Goal: Task Accomplishment & Management: Manage account settings

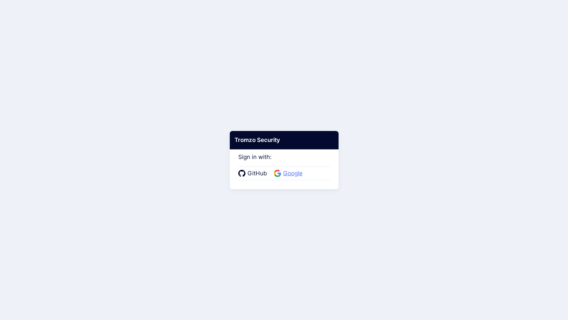
click at [289, 174] on span "Google" at bounding box center [292, 173] width 23 height 9
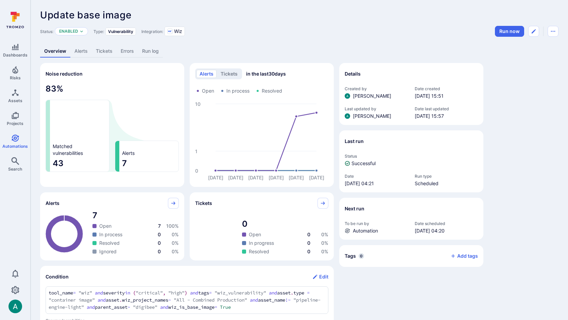
click at [75, 52] on link "Alerts" at bounding box center [80, 51] width 21 height 13
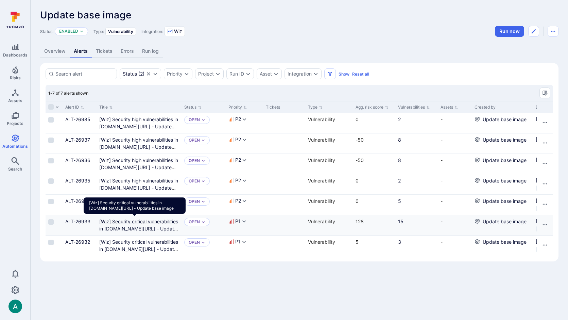
click at [137, 221] on image"] "[Wiz] Security critical vulnerabilities in gcr.io/digibee-core/digibee/digibee-…" at bounding box center [138, 228] width 79 height 20
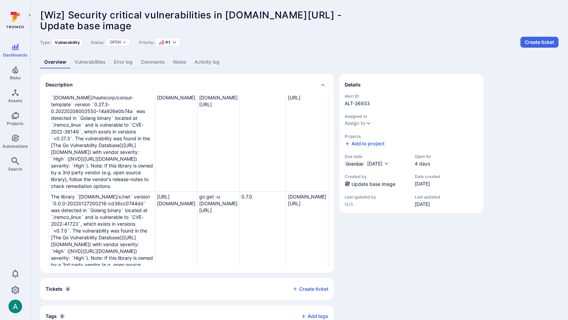
scroll to position [867, 153]
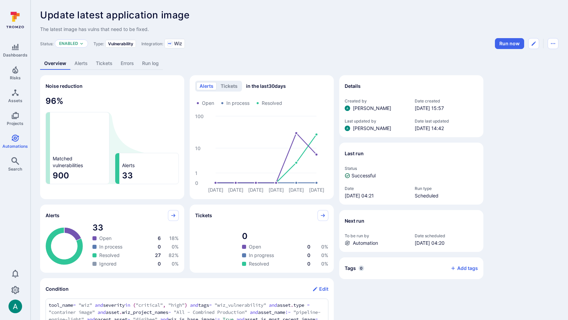
click at [80, 63] on link "Alerts" at bounding box center [80, 63] width 21 height 13
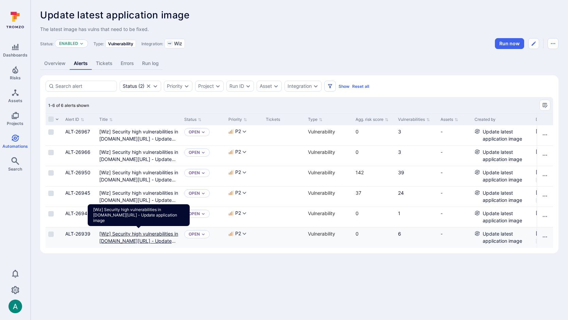
click at [130, 234] on image"] "[Wiz] Security high vulnerabilities in us-central1-docker.pkg.dev/digibee-binar…" at bounding box center [138, 241] width 79 height 20
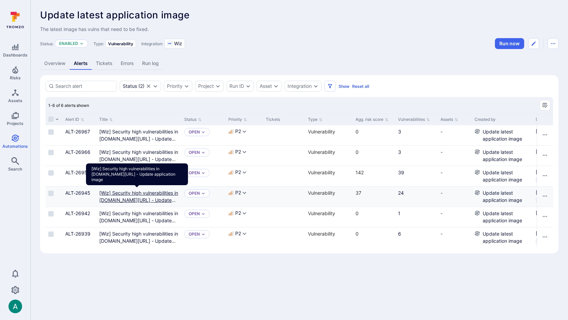
click at [133, 191] on image"] "[Wiz] Security high vulnerabilities in us-central1-docker.pkg.dev/digibee-binar…" at bounding box center [138, 200] width 79 height 20
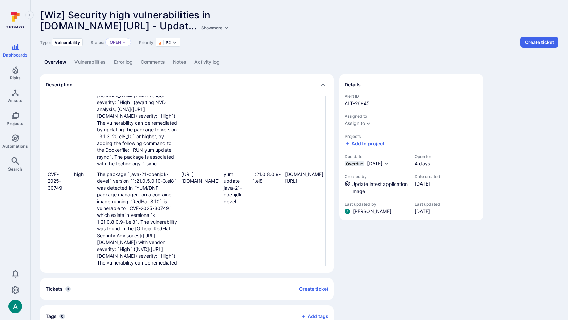
scroll to position [1499, 145]
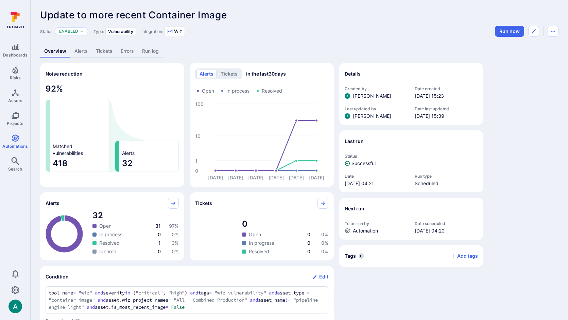
click at [77, 51] on link "Alerts" at bounding box center [80, 51] width 21 height 13
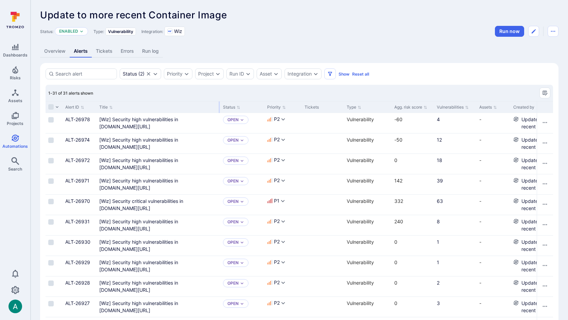
drag, startPoint x: 180, startPoint y: 106, endPoint x: 219, endPoint y: 105, distance: 38.8
click at [219, 105] on div at bounding box center [219, 107] width 1 height 12
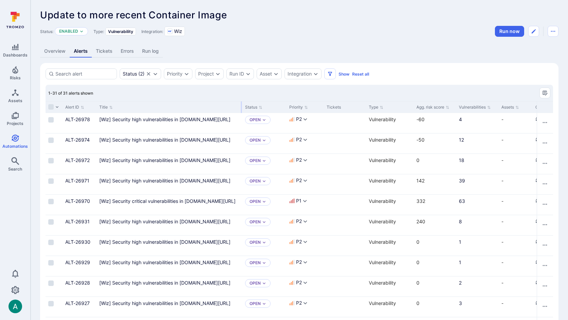
drag, startPoint x: 219, startPoint y: 106, endPoint x: 241, endPoint y: 105, distance: 22.1
click at [241, 105] on div at bounding box center [241, 107] width 1 height 12
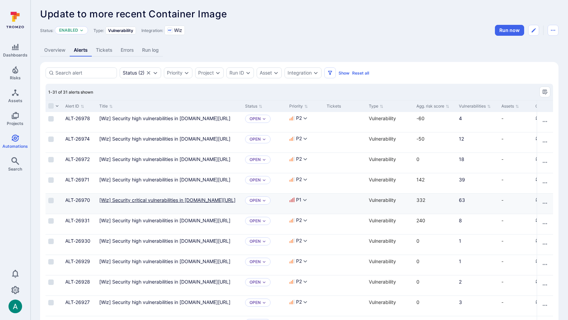
click at [188, 201] on us-central1-docker "[Wiz] Security critical vulnerabilities in us-central1-docker.pkg.dev/digibee-b…" at bounding box center [167, 200] width 136 height 6
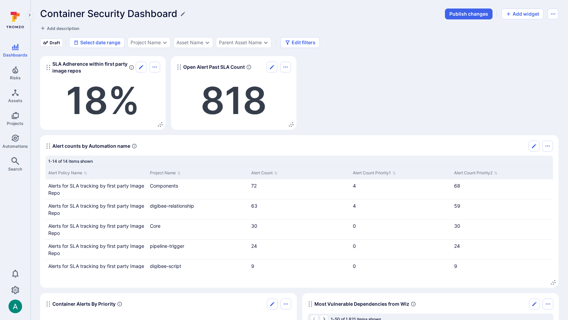
scroll to position [2, 0]
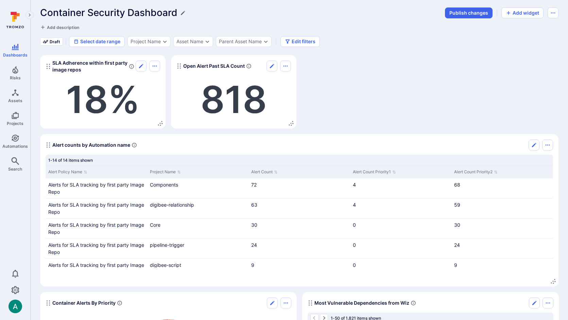
click at [137, 66] on button "Edit" at bounding box center [141, 66] width 11 height 11
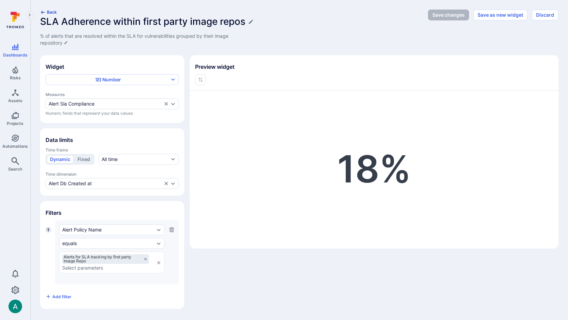
click at [41, 11] on icon "button" at bounding box center [42, 12] width 5 height 5
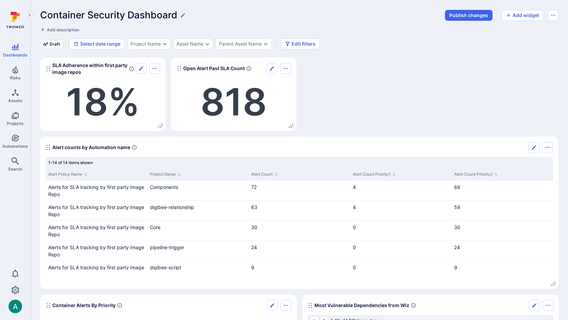
scroll to position [2, 0]
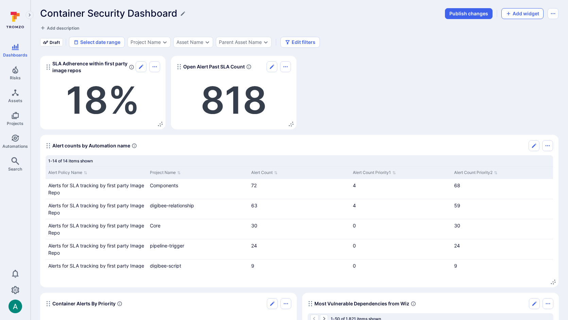
click at [528, 12] on button "Add widget" at bounding box center [522, 13] width 42 height 11
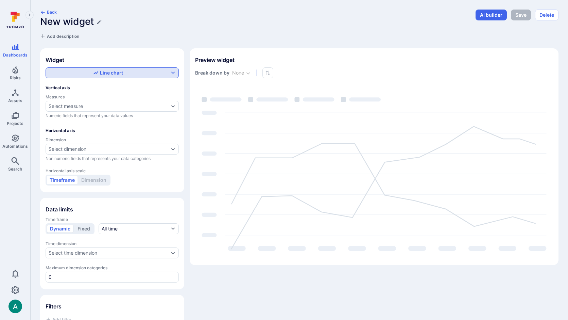
click at [133, 73] on div "Line chart" at bounding box center [108, 72] width 122 height 7
click at [103, 142] on label "Pie chart" at bounding box center [112, 143] width 124 height 10
click at [173, 143] on input "Pie chart" at bounding box center [173, 143] width 0 height 0
checkbox input "true"
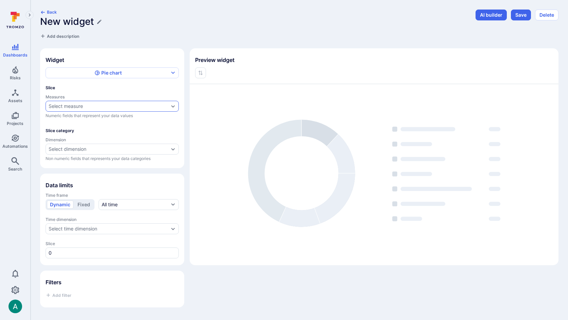
click at [100, 107] on div "Select measure" at bounding box center [109, 105] width 120 height 5
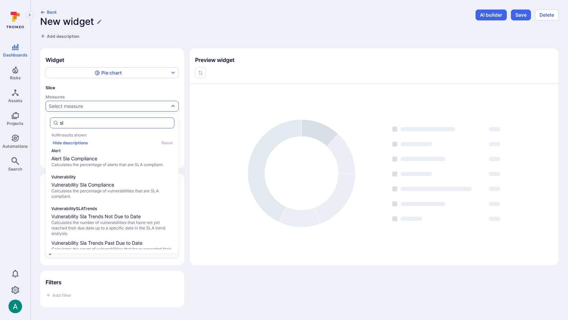
type input "sla"
click at [82, 158] on span "Alert Sla Compliance" at bounding box center [112, 158] width 122 height 7
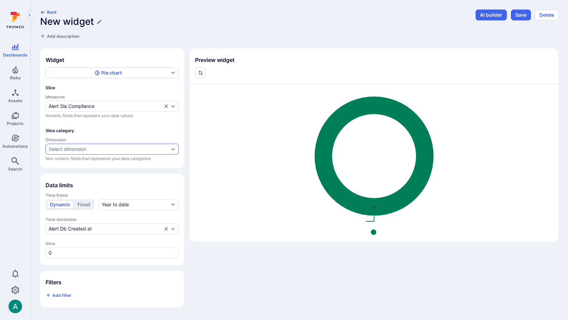
click at [84, 147] on div "Select dimension" at bounding box center [68, 148] width 38 height 5
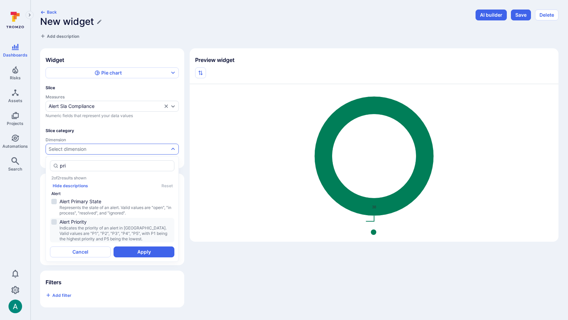
click at [83, 218] on span "Alert Priority" at bounding box center [116, 221] width 114 height 7
type input "pri"
click at [137, 246] on button "Apply" at bounding box center [144, 251] width 61 height 11
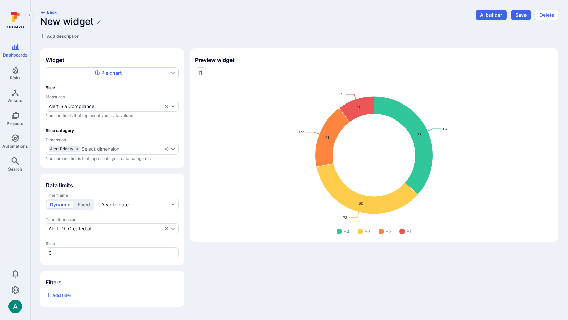
click at [69, 25] on h1 "New widget" at bounding box center [67, 21] width 54 height 11
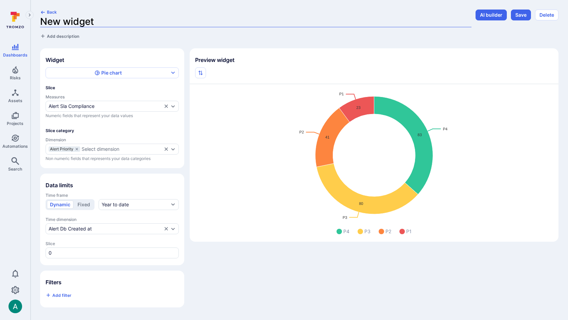
click at [72, 24] on input "New widget" at bounding box center [255, 21] width 431 height 11
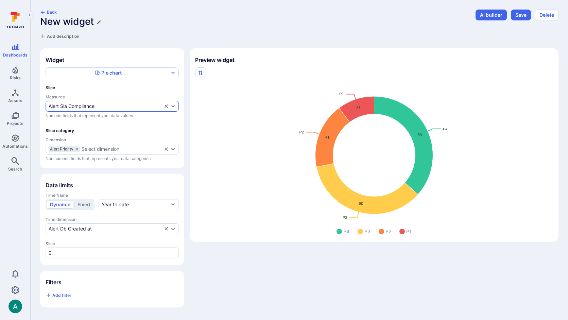
click at [174, 105] on icon "Expand dropdown" at bounding box center [172, 105] width 5 height 5
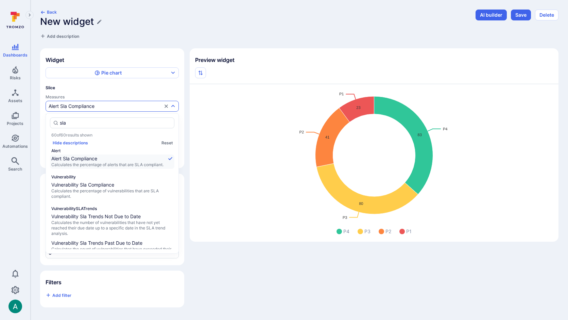
click at [66, 18] on h1 "New widget" at bounding box center [67, 21] width 54 height 11
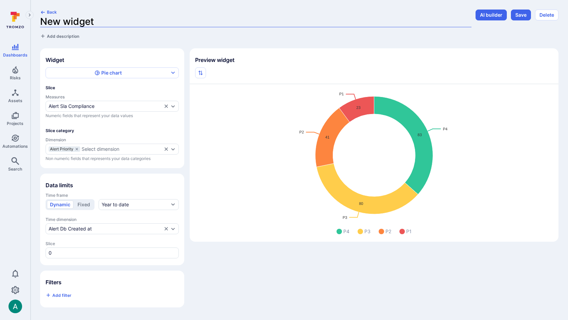
click at [66, 20] on input "New widget" at bounding box center [255, 21] width 431 height 11
type input "Percentage of Alerts that are within SLA"
click at [287, 40] on div "Back Percentage of Alerts that are within SLA Add description AI builder Save D…" at bounding box center [299, 158] width 518 height 297
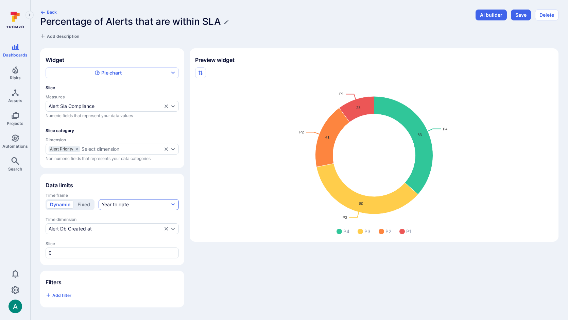
click at [154, 206] on button "Year to date" at bounding box center [139, 204] width 80 height 11
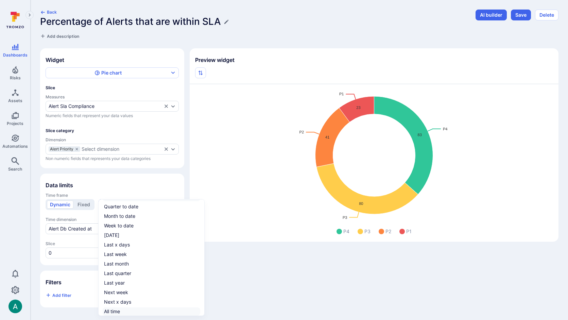
scroll to position [11, 0]
click at [156, 311] on label "All time" at bounding box center [152, 311] width 98 height 8
click at [199, 311] on input "All time" at bounding box center [199, 311] width 0 height 0
checkbox input "true"
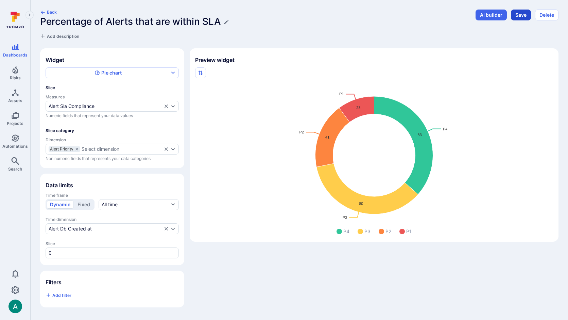
click at [522, 14] on button "Save" at bounding box center [521, 15] width 20 height 11
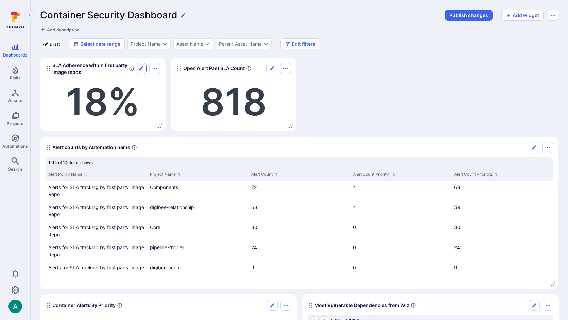
click at [140, 66] on icon "Edit" at bounding box center [140, 68] width 5 height 5
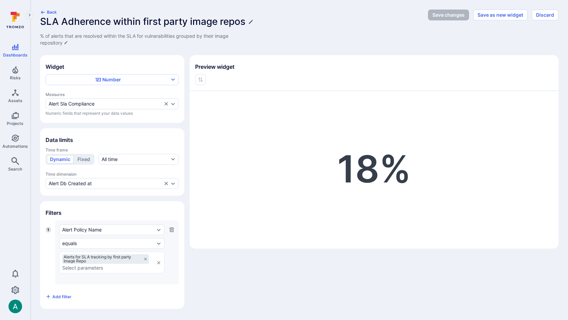
click at [53, 8] on div "Back SLA Adherence within first party image repos % of alerts that are resolved…" at bounding box center [300, 159] width 538 height 318
click at [50, 12] on button "Back" at bounding box center [48, 12] width 17 height 5
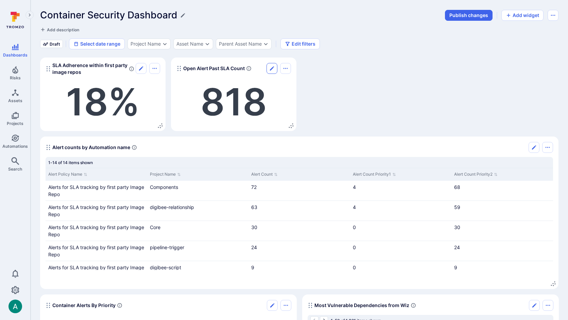
click at [275, 68] on button "Edit" at bounding box center [272, 68] width 11 height 11
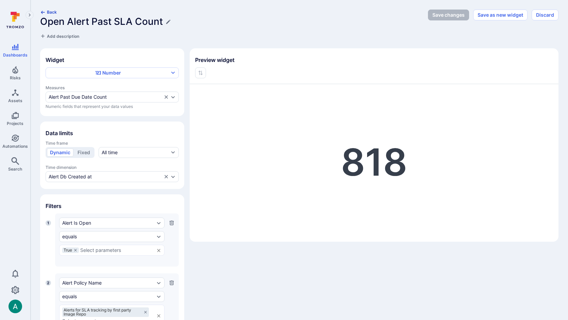
click at [46, 11] on button "Back" at bounding box center [48, 12] width 17 height 5
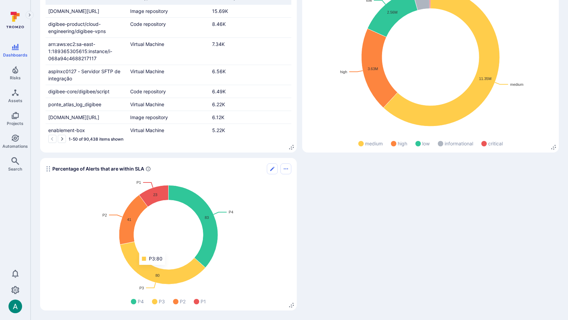
scroll to position [491, 0]
click at [276, 165] on button "Edit" at bounding box center [272, 168] width 11 height 11
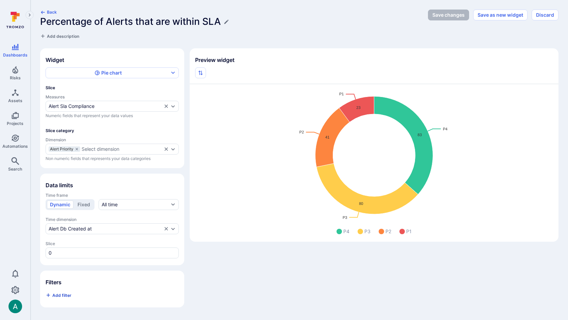
click at [65, 297] on span "Add filter" at bounding box center [61, 294] width 19 height 5
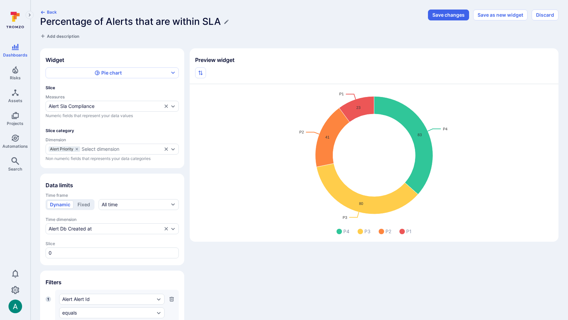
scroll to position [57, 0]
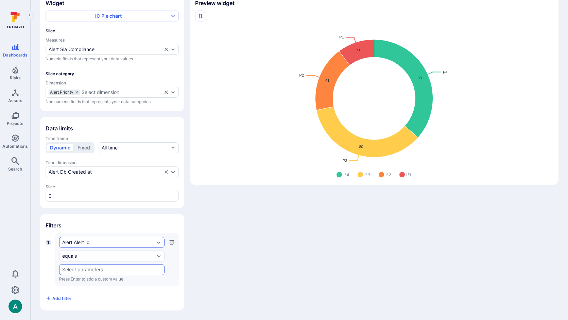
click at [98, 241] on div "Alert Alert Id" at bounding box center [108, 241] width 92 height 5
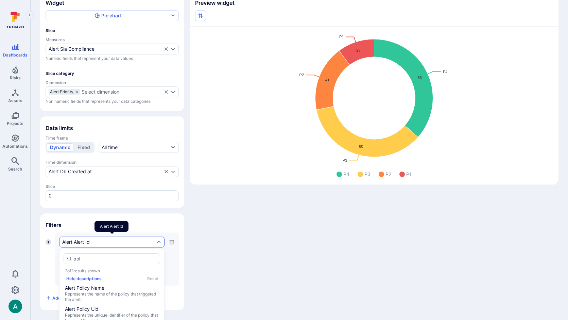
type input "poli"
click at [131, 290] on span "Alert Policy Name" at bounding box center [112, 287] width 94 height 7
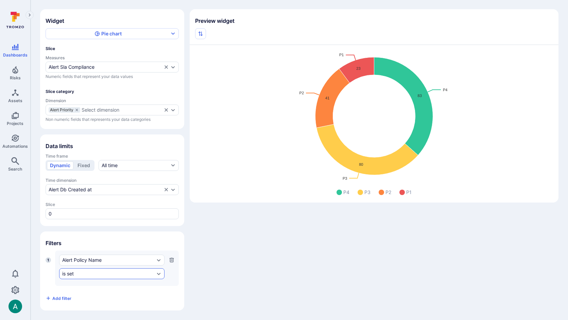
click at [112, 274] on div "is set" at bounding box center [108, 273] width 92 height 5
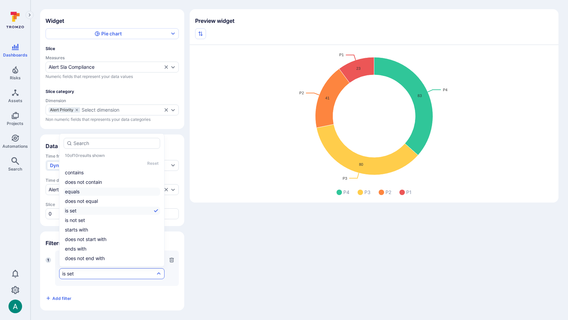
click at [124, 192] on li "equals" at bounding box center [112, 191] width 97 height 8
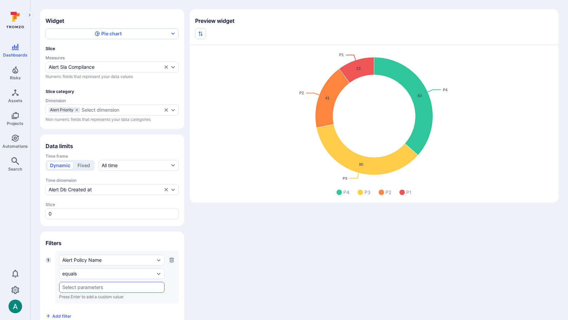
click at [107, 289] on input "text" at bounding box center [111, 286] width 99 height 5
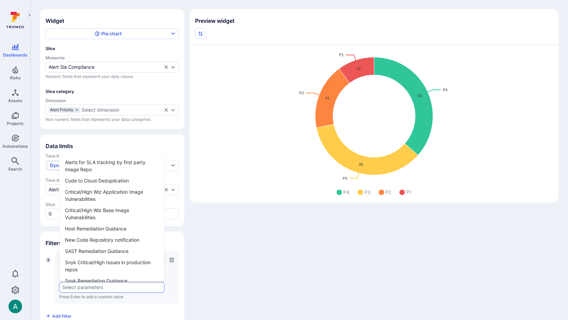
click at [111, 164] on li "Alerts for SLA tracking by first party Image Repo" at bounding box center [111, 165] width 105 height 18
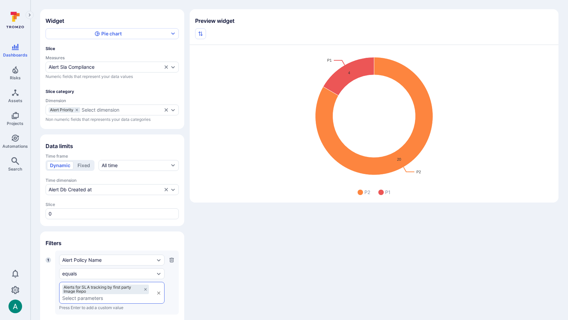
click at [218, 278] on div "Widget Pie chart Slice Measures Alert Sla Compliance Numeric fields that repres…" at bounding box center [299, 173] width 518 height 329
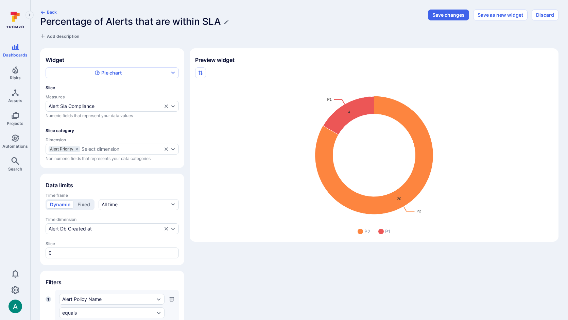
scroll to position [0, 0]
click at [448, 13] on button "Save changes" at bounding box center [448, 15] width 41 height 11
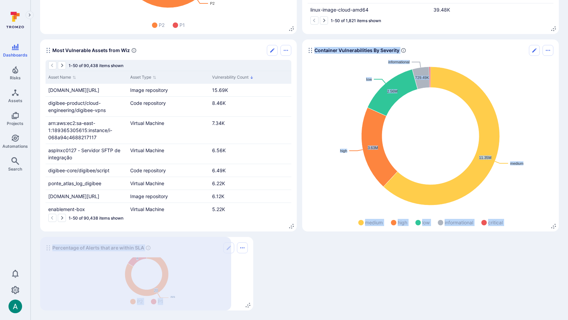
scroll to position [412, 0]
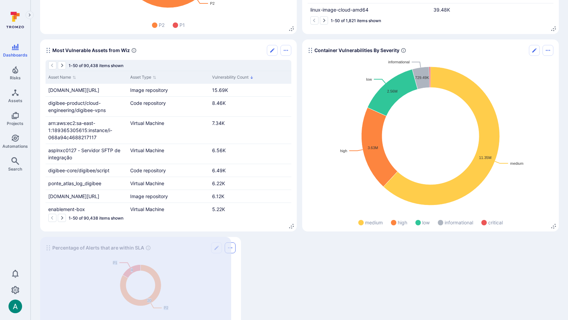
drag, startPoint x: 290, startPoint y: 304, endPoint x: 235, endPoint y: 248, distance: 79.6
click at [235, 248] on div "Percentage of Alerts that are within SLA P2 P1 20 4 P2 P1" at bounding box center [140, 285] width 201 height 96
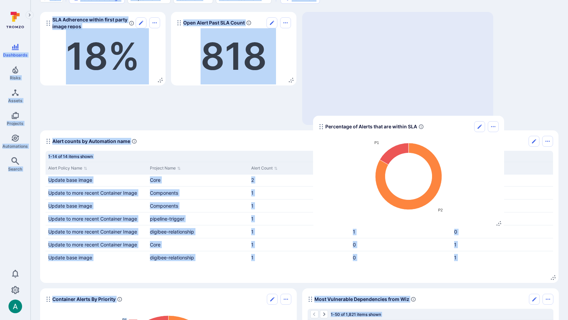
scroll to position [0, 0]
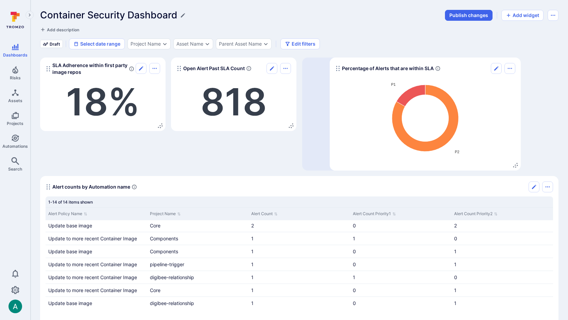
drag, startPoint x: 47, startPoint y: 247, endPoint x: 336, endPoint y: 68, distance: 340.6
click at [336, 68] on icon "Widget" at bounding box center [337, 68] width 5 height 5
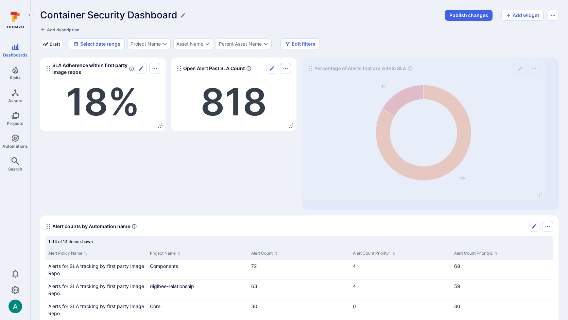
drag, startPoint x: 488, startPoint y: 165, endPoint x: 540, endPoint y: 194, distance: 59.4
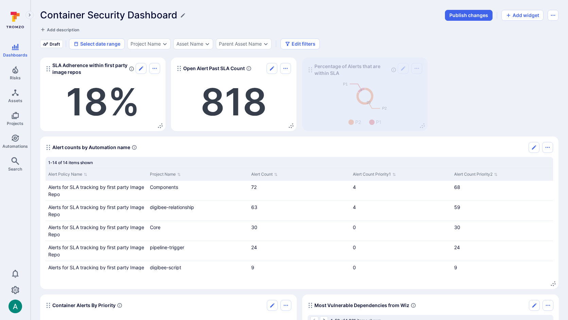
drag, startPoint x: 555, startPoint y: 205, endPoint x: 409, endPoint y: 114, distance: 171.9
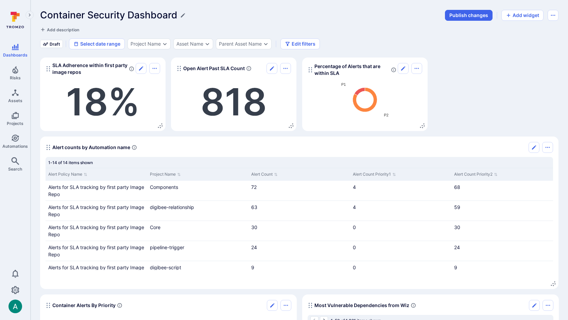
click at [360, 88] on icon "Widget" at bounding box center [359, 89] width 14 height 11
click at [358, 91] on icon "Widget" at bounding box center [358, 90] width 14 height 12
click at [406, 67] on button "Edit" at bounding box center [403, 68] width 11 height 11
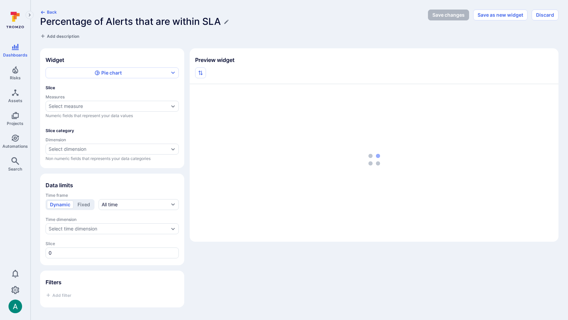
scroll to position [68, 0]
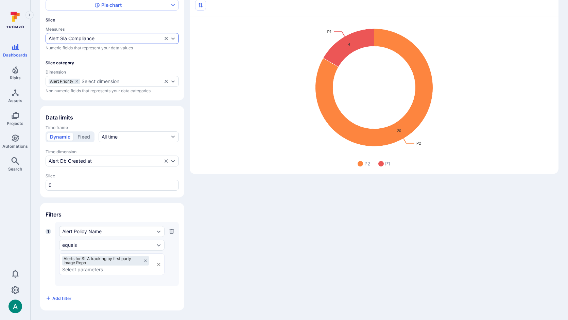
click at [126, 38] on div "Alert Sla Compliance" at bounding box center [106, 38] width 114 height 5
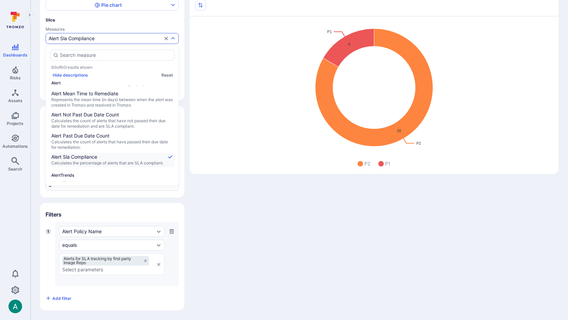
scroll to position [35, 0]
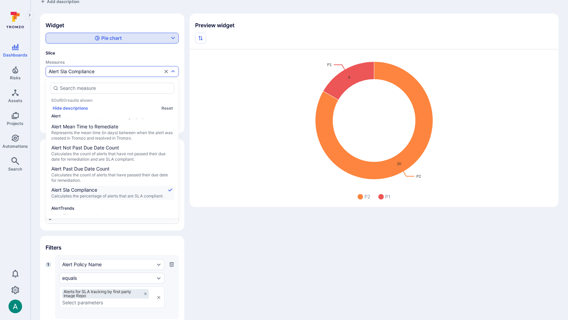
click at [166, 38] on div "Pie chart" at bounding box center [108, 38] width 122 height 7
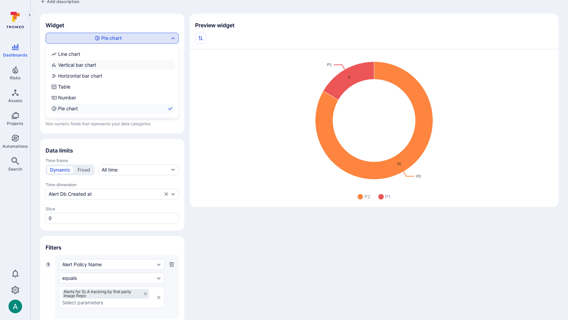
click at [138, 64] on label "Vertical bar chart" at bounding box center [112, 65] width 124 height 10
click at [173, 65] on input "Vertical bar chart" at bounding box center [173, 65] width 0 height 0
checkbox input "true"
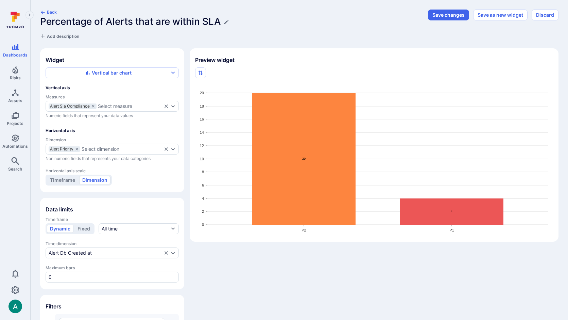
scroll to position [0, 0]
click at [453, 18] on button "Save changes" at bounding box center [448, 15] width 41 height 11
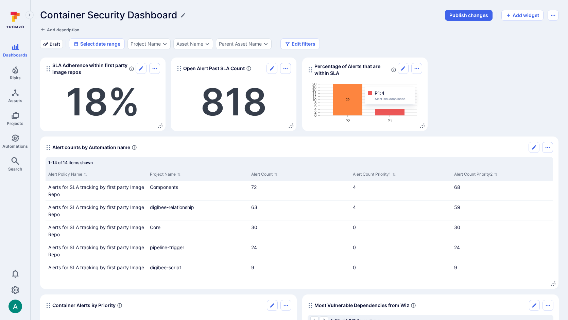
click at [391, 111] on icon "Widget" at bounding box center [390, 112] width 30 height 6
click at [369, 93] on div at bounding box center [370, 93] width 4 height 4
click at [396, 113] on icon "Widget" at bounding box center [390, 112] width 30 height 6
click at [346, 100] on icon "Widget" at bounding box center [348, 99] width 30 height 31
click at [345, 68] on span "20" at bounding box center [343, 68] width 6 height 6
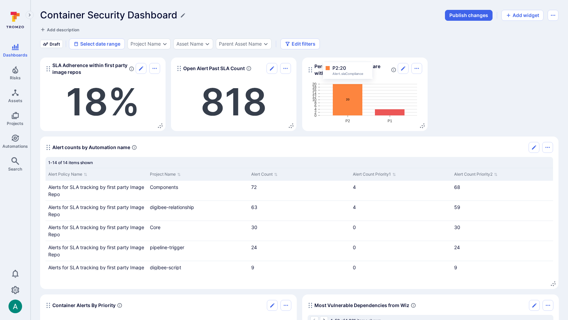
click at [343, 74] on span "Alert.slaCompliance" at bounding box center [351, 73] width 37 height 5
click at [249, 99] on span "818" at bounding box center [234, 102] width 66 height 46
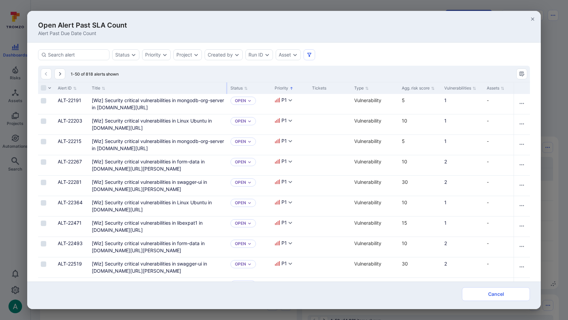
drag, startPoint x: 173, startPoint y: 88, endPoint x: 227, endPoint y: 87, distance: 53.7
click at [227, 87] on div at bounding box center [226, 88] width 1 height 12
click at [534, 18] on icon "button" at bounding box center [532, 18] width 5 height 5
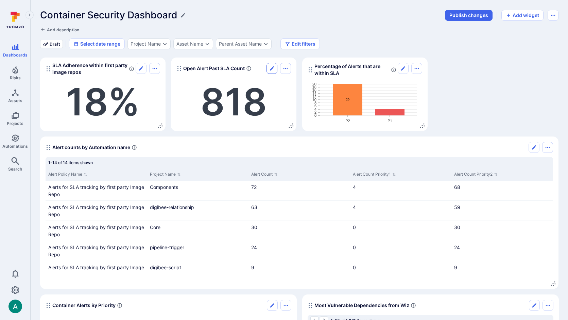
click at [274, 69] on icon "Edit" at bounding box center [271, 68] width 5 height 5
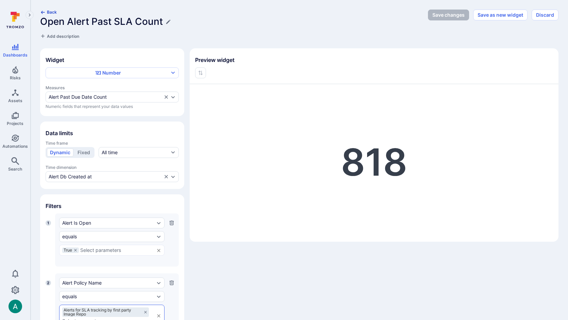
click at [46, 11] on button "Back" at bounding box center [48, 12] width 17 height 5
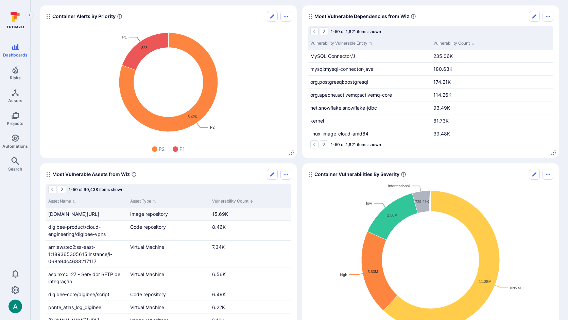
scroll to position [290, 0]
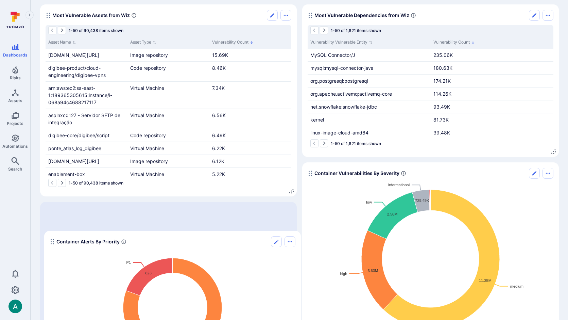
drag, startPoint x: 48, startPoint y: 14, endPoint x: 52, endPoint y: 240, distance: 225.5
click at [52, 240] on icon "Widget" at bounding box center [52, 241] width 5 height 5
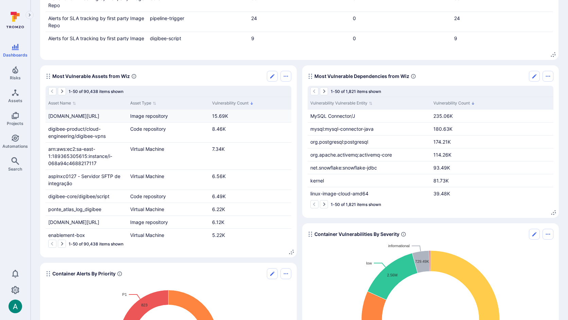
scroll to position [220, 0]
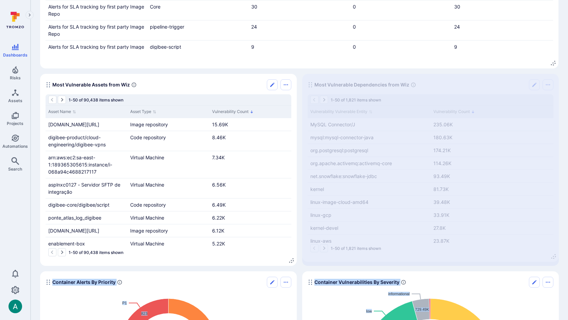
drag, startPoint x: 554, startPoint y: 221, endPoint x: 554, endPoint y: 256, distance: 35.4
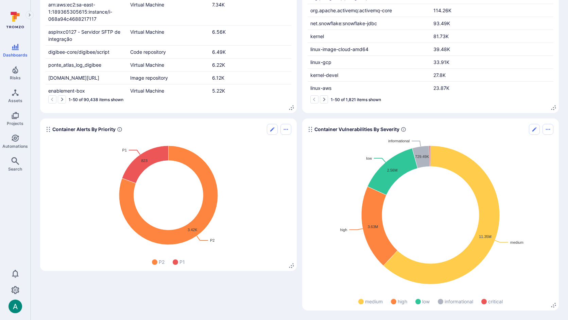
scroll to position [373, 0]
click at [535, 128] on icon "Edit" at bounding box center [534, 128] width 5 height 5
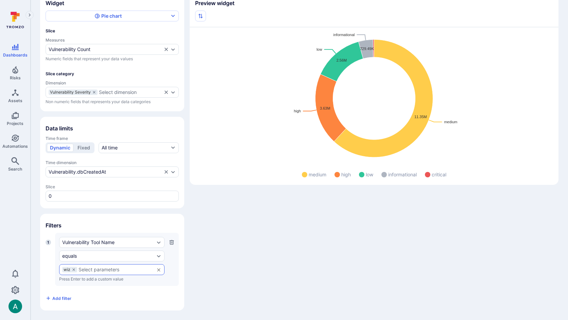
scroll to position [57, 0]
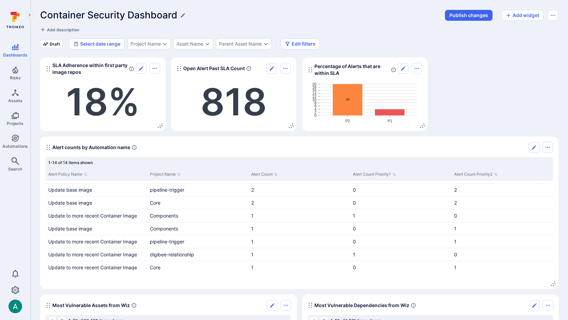
scroll to position [119, 0]
click at [535, 146] on icon "Edit" at bounding box center [534, 147] width 4 height 4
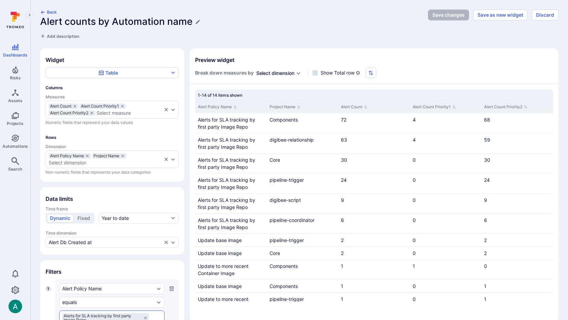
scroll to position [78, 0]
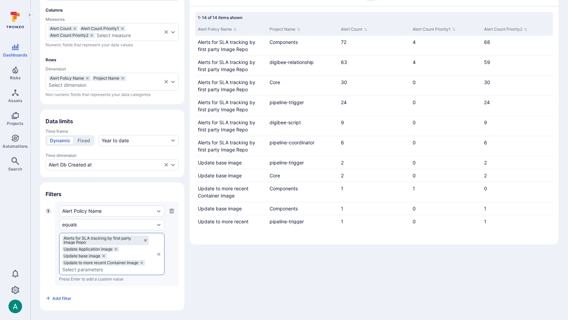
click at [147, 239] on icon at bounding box center [145, 240] width 4 height 4
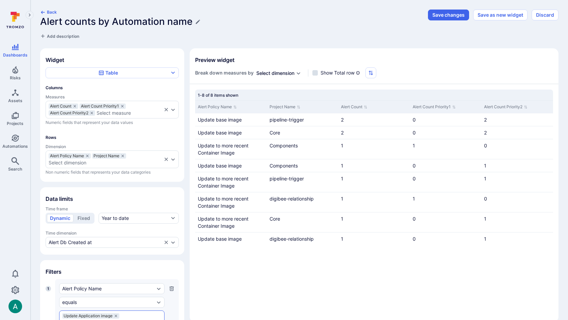
scroll to position [0, 0]
click at [452, 15] on button "Save changes" at bounding box center [448, 15] width 41 height 11
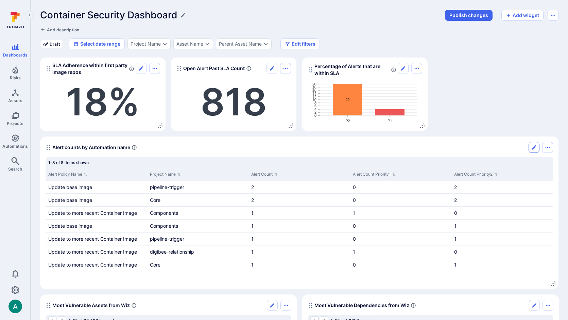
click at [534, 145] on icon "Edit" at bounding box center [533, 146] width 5 height 5
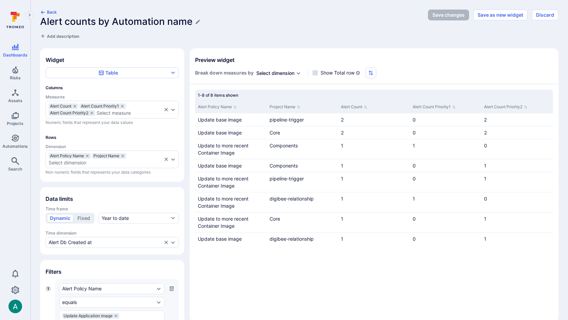
click at [83, 21] on h1 "Alert counts by Automation name" at bounding box center [116, 21] width 152 height 11
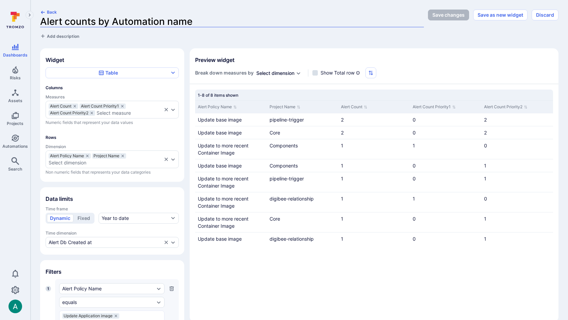
click at [83, 21] on input "Alert counts by Automation name" at bounding box center [232, 21] width 384 height 11
type input "Actions for teams to take"
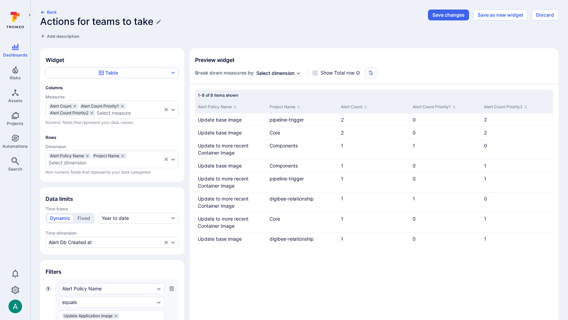
click at [59, 38] on span "Add description" at bounding box center [63, 36] width 32 height 5
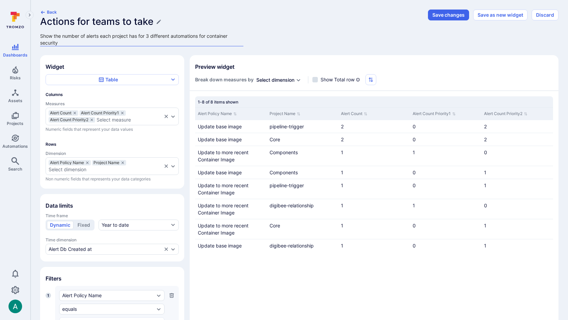
type textarea "Show the number of alerts each project has for 3 different automations for cont…"
click at [380, 35] on div "Back Actions for teams to take Show the number of alerts each project has for 3…" at bounding box center [232, 28] width 384 height 37
click at [448, 15] on button "Save changes" at bounding box center [448, 15] width 41 height 11
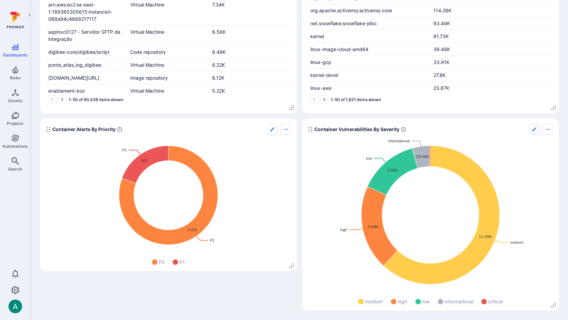
scroll to position [373, 0]
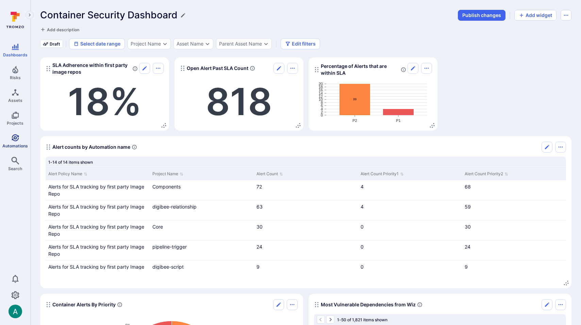
click at [12, 145] on span "Automations" at bounding box center [14, 145] width 25 height 5
